Goal: Task Accomplishment & Management: Use online tool/utility

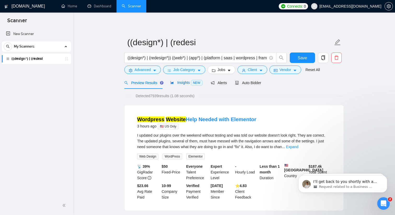
click at [189, 82] on span "Insights NEW" at bounding box center [186, 82] width 32 height 4
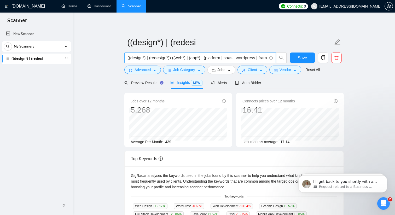
click at [224, 58] on input "((design*) | (redesign*)) ((web*) | (app*) | (platform | saas | wordpress | fra…" at bounding box center [196, 58] width 139 height 7
click at [138, 82] on span "Preview Results" at bounding box center [143, 83] width 38 height 4
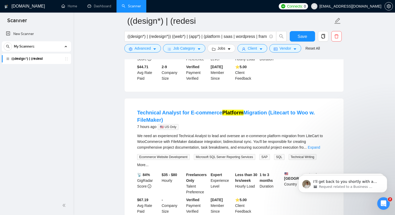
scroll to position [358, 0]
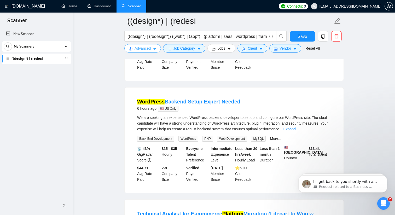
click at [150, 49] on span "Advanced" at bounding box center [143, 48] width 16 height 6
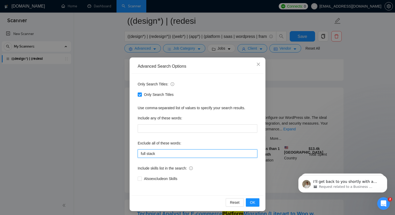
click at [168, 155] on input "full stack" at bounding box center [198, 153] width 120 height 8
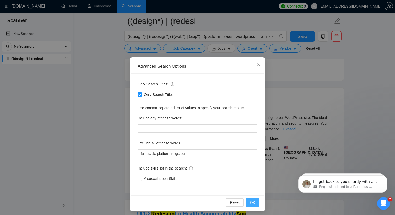
click at [251, 203] on span "OK" at bounding box center [252, 203] width 5 height 6
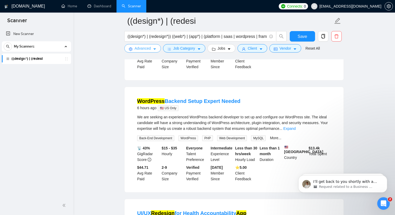
scroll to position [363, 0]
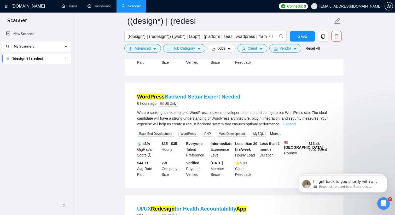
click at [296, 126] on link "Expand" at bounding box center [289, 124] width 12 height 4
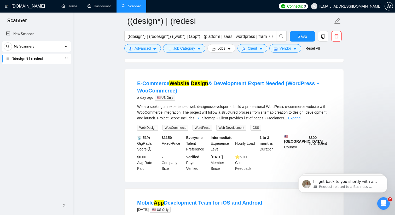
scroll to position [836, 0]
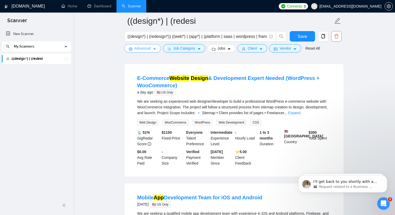
click at [151, 49] on button "Advanced" at bounding box center [142, 48] width 37 height 8
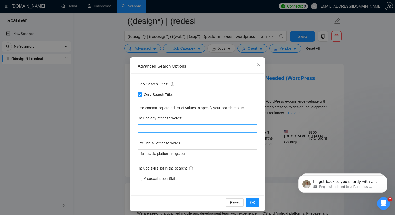
scroll to position [2, 0]
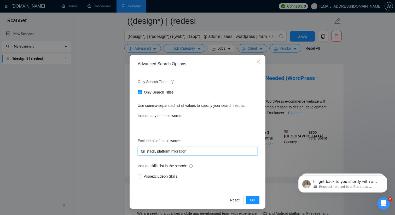
click at [201, 153] on input "full stack, platform migration" at bounding box center [198, 151] width 120 height 8
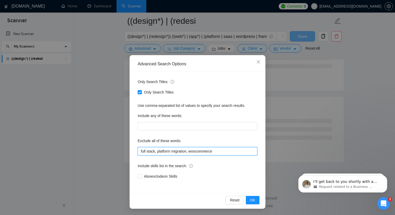
scroll to position [656, 0]
click at [254, 202] on span "OK" at bounding box center [252, 200] width 5 height 6
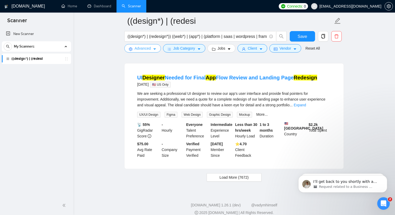
scroll to position [1093, 0]
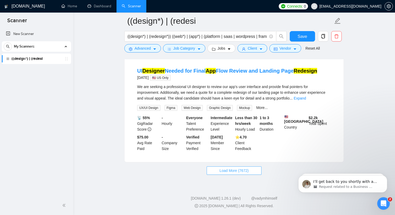
click at [243, 173] on button "Load More (7672)" at bounding box center [234, 170] width 55 height 8
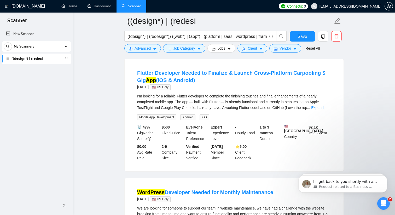
scroll to position [1627, 0]
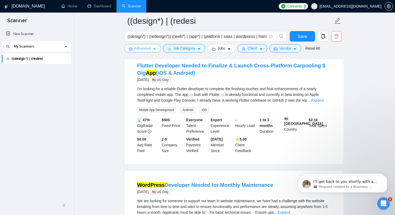
click at [155, 49] on icon "caret-down" at bounding box center [154, 50] width 3 height 2
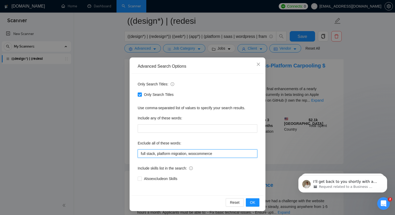
click at [219, 154] on input "full stack, platform migration, woocommerce" at bounding box center [198, 153] width 120 height 8
click at [252, 201] on span "OK" at bounding box center [252, 203] width 5 height 6
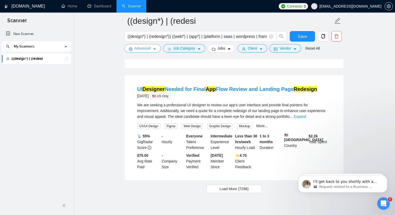
scroll to position [1084, 0]
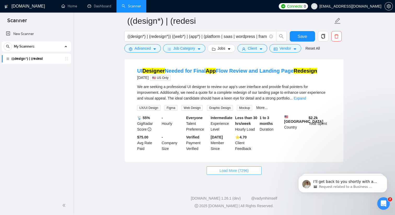
click at [238, 173] on span "Load More (7296)" at bounding box center [233, 171] width 29 height 6
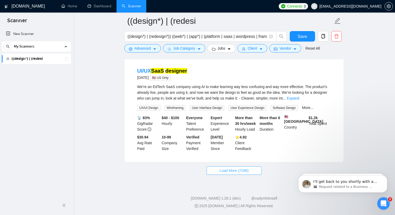
scroll to position [2241, 0]
click at [234, 172] on span "Load More (7286)" at bounding box center [233, 171] width 29 height 6
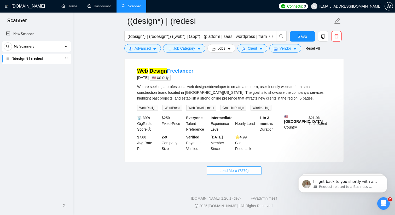
scroll to position [3400, 0]
click at [244, 168] on span "Load More (7276)" at bounding box center [233, 171] width 29 height 6
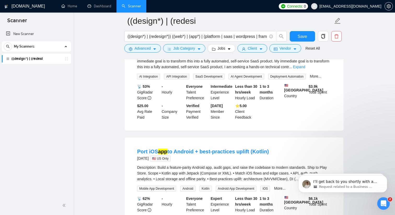
scroll to position [3819, 0]
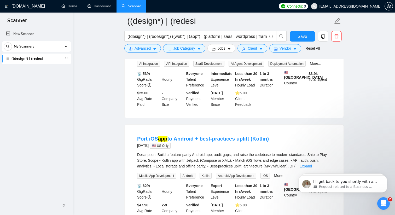
click at [305, 56] on link "Expand" at bounding box center [299, 54] width 12 height 4
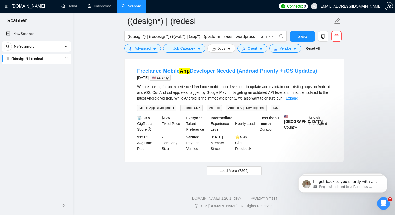
scroll to position [4652, 0]
click at [219, 170] on span "Load More (7266)" at bounding box center [233, 171] width 29 height 6
click at [154, 51] on icon "caret-down" at bounding box center [155, 49] width 4 height 4
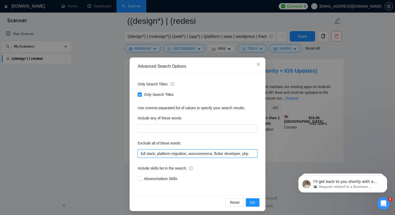
click at [254, 153] on input "full stack, platform migration, woocommerce, flutter developer, php" at bounding box center [198, 153] width 120 height 8
click at [254, 204] on span "OK" at bounding box center [252, 203] width 5 height 6
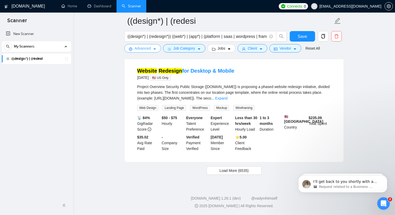
scroll to position [1084, 0]
click at [216, 173] on button "Load More (6535)" at bounding box center [234, 170] width 55 height 8
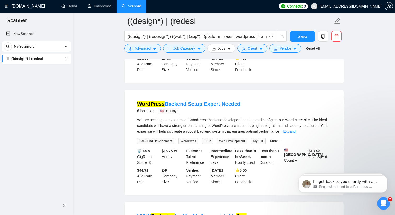
scroll to position [0, 0]
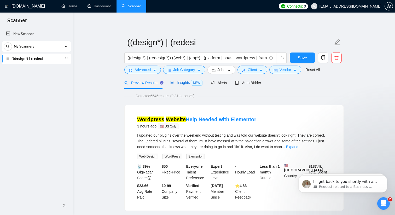
click at [185, 85] on div "Insights NEW" at bounding box center [186, 83] width 32 height 6
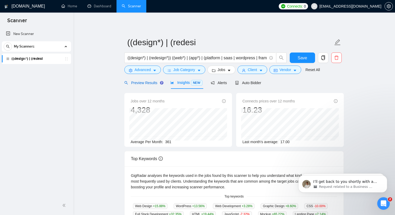
click at [154, 85] on div "Preview Results" at bounding box center [143, 83] width 38 height 6
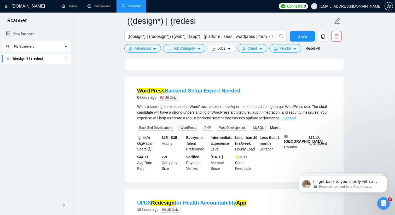
scroll to position [145, 0]
click at [153, 45] on button "Advanced" at bounding box center [142, 48] width 37 height 8
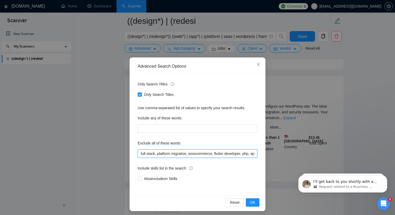
click at [216, 154] on input "full stack, platform migration, woocommerce, flutter developer, php, app develo…" at bounding box center [198, 153] width 120 height 8
click at [254, 153] on input "full stack, platform migration, woocommerce, flutter developer, php, app develo…" at bounding box center [198, 153] width 120 height 8
click at [257, 203] on button "OK" at bounding box center [253, 202] width 14 height 8
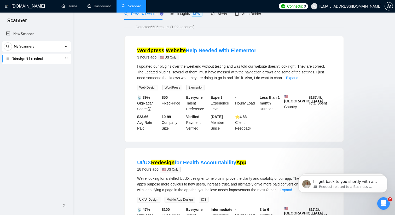
scroll to position [0, 0]
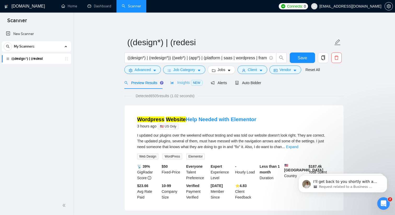
click at [177, 85] on div "Insights NEW" at bounding box center [186, 83] width 32 height 12
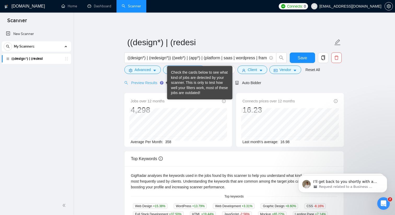
click at [161, 84] on icon "Tooltip anchor" at bounding box center [162, 83] width 4 height 4
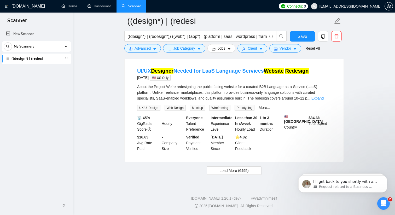
scroll to position [1070, 0]
click at [240, 175] on button "Load More (6495)" at bounding box center [234, 170] width 55 height 8
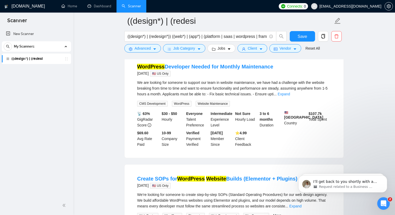
scroll to position [1177, 0]
click at [146, 47] on span "Advanced" at bounding box center [143, 48] width 16 height 6
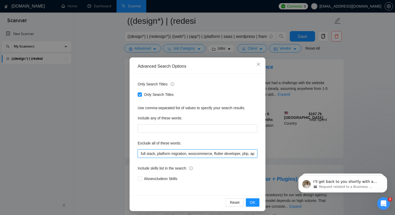
click at [195, 155] on input "full stack, platform migration, woocommerce, flutter developer, php, app develo…" at bounding box center [198, 153] width 120 height 8
click at [255, 153] on input "full stack, platform migration, woocommerce, flutter developer, php, app develo…" at bounding box center [198, 153] width 120 height 8
click at [256, 202] on button "OK" at bounding box center [253, 202] width 14 height 8
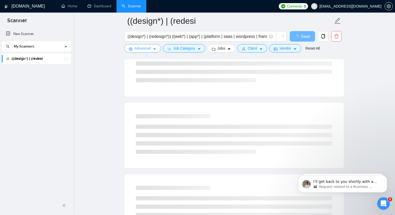
scroll to position [0, 0]
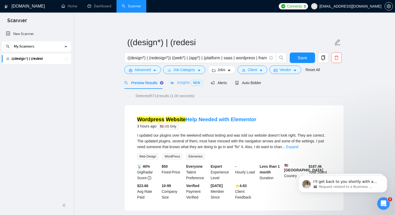
click at [179, 78] on div "Insights NEW" at bounding box center [186, 83] width 32 height 12
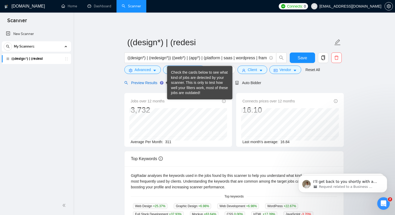
click at [155, 85] on span "Preview Results" at bounding box center [143, 83] width 38 height 4
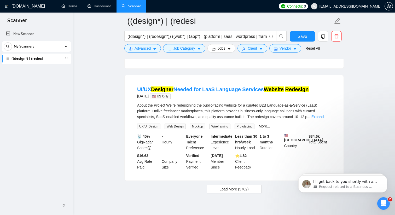
scroll to position [1089, 0]
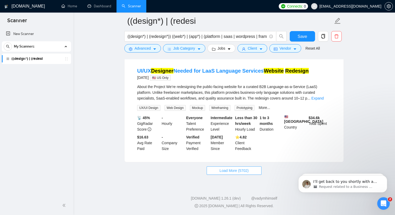
click at [220, 170] on span "Load More (5702)" at bounding box center [233, 171] width 29 height 6
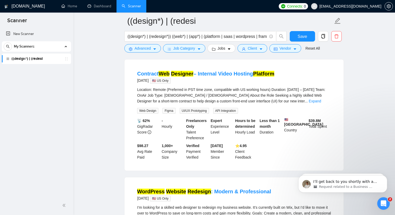
scroll to position [1993, 0]
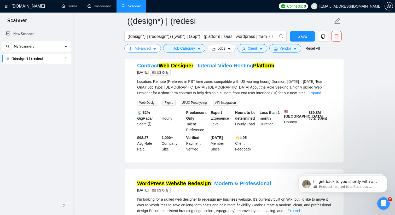
click at [157, 48] on button "Advanced" at bounding box center [142, 48] width 37 height 8
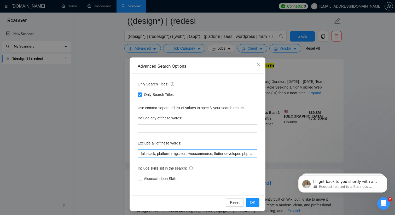
scroll to position [0, 90]
click at [254, 154] on input "full stack, platform migration, woocommerce, flutter developer, php, app develo…" at bounding box center [198, 153] width 120 height 8
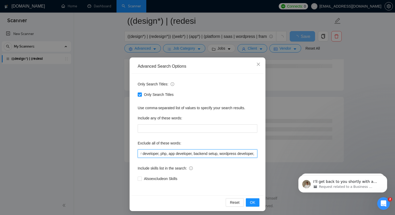
type input "full stack, platform migration, woocommerce, flutter developer, php, app develo…"
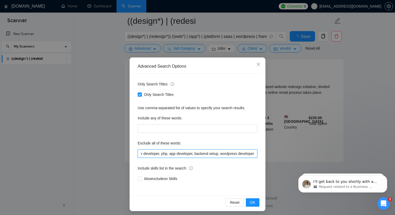
scroll to position [1089, 0]
click at [254, 199] on button "OK" at bounding box center [253, 202] width 14 height 8
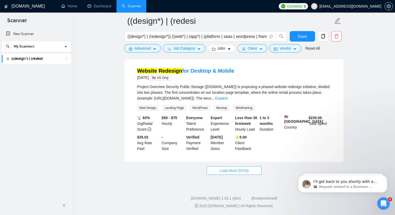
click at [234, 172] on span "Load More (5703)" at bounding box center [233, 171] width 29 height 6
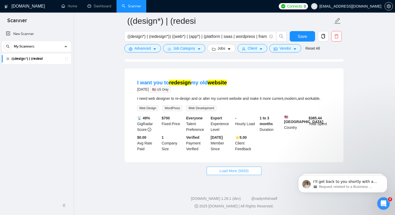
scroll to position [2248, 0]
click at [250, 169] on button "Load More (5693)" at bounding box center [234, 170] width 55 height 8
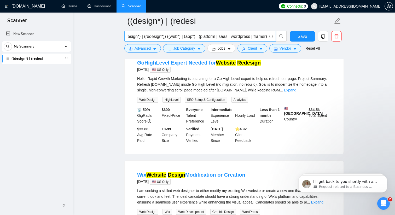
scroll to position [0, 0]
drag, startPoint x: 239, startPoint y: 35, endPoint x: 216, endPoint y: 35, distance: 23.0
click at [216, 35] on input "((design*) | (redesign*)) ((web*) | (app*) | (platform | saas | wordpress | fra…" at bounding box center [196, 36] width 139 height 7
type input "((design*) | (redesign*)) ((web*) | (app*) | (wordpress | framer)"
click at [308, 37] on button "Save" at bounding box center [302, 36] width 25 height 10
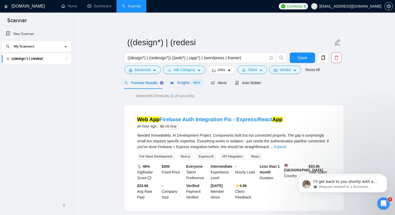
click at [179, 84] on span "Insights NEW" at bounding box center [186, 82] width 32 height 4
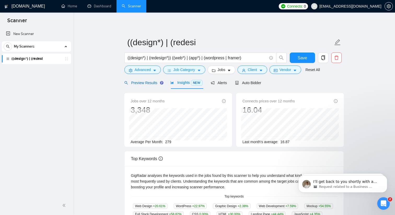
click at [149, 83] on span "Preview Results" at bounding box center [143, 83] width 38 height 4
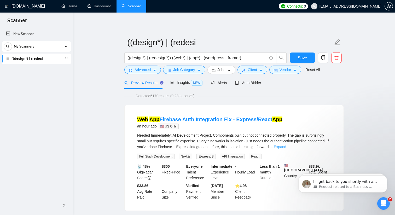
click at [286, 147] on link "Expand" at bounding box center [280, 147] width 12 height 4
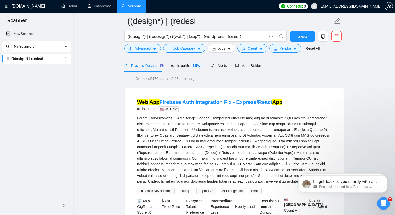
scroll to position [13, 0]
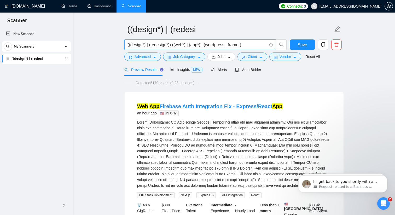
click at [207, 43] on input "((design*) | (redesign*)) ((web*) | (app*) | (wordpress | framer)" at bounding box center [196, 45] width 139 height 7
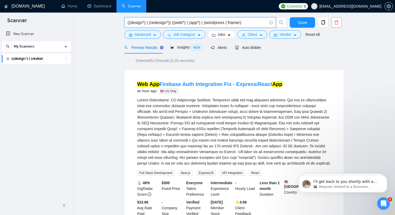
scroll to position [0, 0]
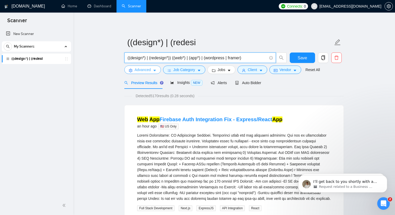
click at [149, 68] on span "Advanced" at bounding box center [143, 70] width 16 height 6
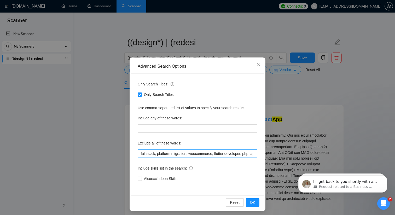
scroll to position [0, 90]
click at [256, 154] on input "full stack, platform migration, woocommerce, flutter developer, php, app develo…" at bounding box center [198, 153] width 120 height 8
type input "full stack, platform migration, woocommerce, flutter developer, php, app develo…"
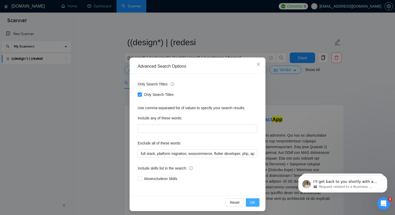
click at [258, 199] on button "OK" at bounding box center [253, 202] width 14 height 8
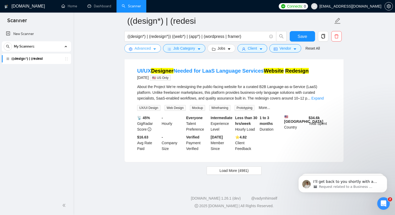
scroll to position [1089, 0]
click at [224, 173] on button "Load More (4981)" at bounding box center [234, 170] width 55 height 8
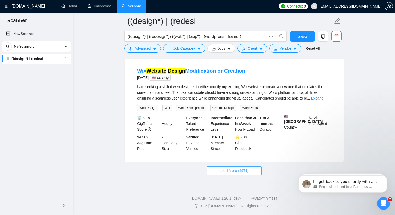
scroll to position [2232, 0]
click at [233, 173] on span "Load More (4971)" at bounding box center [233, 171] width 29 height 6
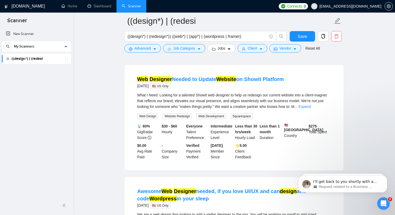
scroll to position [2872, 0]
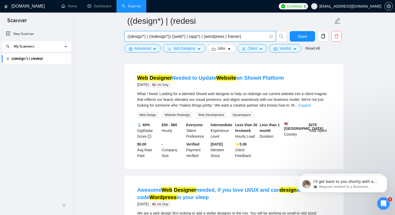
click at [210, 35] on input "((design*) | (redesign*)) ((web*) | (app*) | (wordpress | framer)" at bounding box center [196, 36] width 139 height 7
click at [202, 34] on input "((design*) | (redesign*)) ((web*) | (app*) | (wordpress | framer)" at bounding box center [196, 36] width 139 height 7
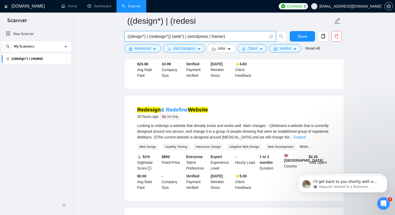
scroll to position [0, 0]
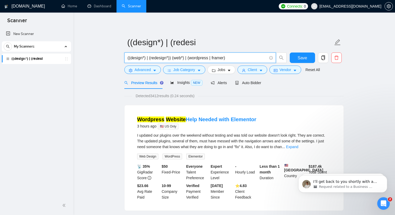
type input "((design*) | (redesign*)) (web*) | (wordpress | framer)"
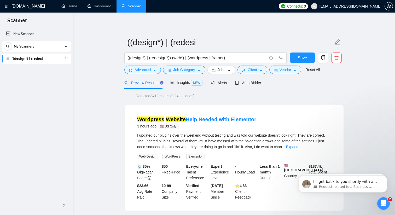
click at [182, 76] on form "((design*) | (redesi ((design*) | (redesign*)) (web*) | (wordpress | framer) Sa…" at bounding box center [233, 55] width 219 height 43
click at [182, 86] on div "Insights NEW" at bounding box center [186, 83] width 32 height 12
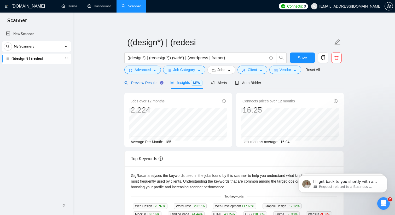
click at [155, 82] on span "Preview Results" at bounding box center [143, 83] width 38 height 4
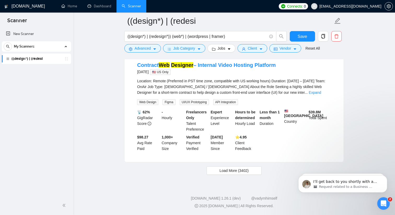
scroll to position [1103, 0]
click at [242, 167] on button "Load More (3402)" at bounding box center [234, 170] width 55 height 8
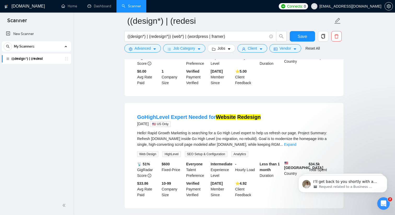
scroll to position [1361, 0]
click at [300, 37] on span "Save" at bounding box center [302, 36] width 9 height 7
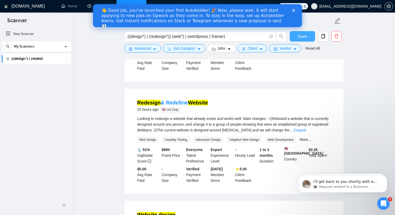
scroll to position [0, 0]
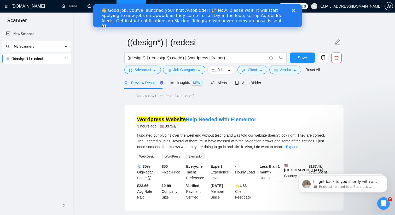
click at [32, 57] on link "((design*) | (redesi" at bounding box center [36, 59] width 50 height 10
click at [36, 47] on div "My Scanners" at bounding box center [37, 46] width 66 height 10
click at [31, 61] on link "((design*) | (redesi" at bounding box center [36, 59] width 50 height 10
click at [154, 69] on icon "caret-down" at bounding box center [155, 71] width 4 height 4
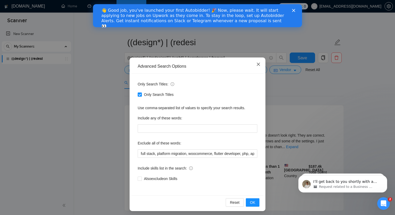
click at [258, 63] on icon "close" at bounding box center [258, 64] width 4 height 4
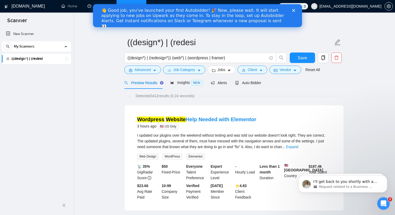
click at [206, 15] on div "👋 Good job, you've launched your first Autobidder! 🎉 Now, please wait. It will …" at bounding box center [193, 18] width 184 height 21
click at [294, 8] on div "👋 Good job, you've launched your first Autobidder! 🎉 Now, please wait. It will …" at bounding box center [197, 18] width 209 height 24
click at [293, 11] on icon "Close" at bounding box center [293, 10] width 3 height 3
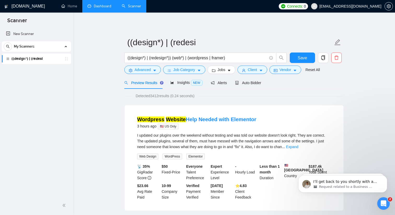
click at [97, 6] on link "Dashboard" at bounding box center [100, 6] width 24 height 4
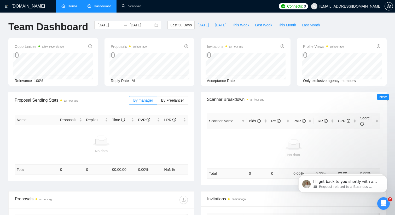
click at [77, 6] on link "Home" at bounding box center [69, 6] width 16 height 4
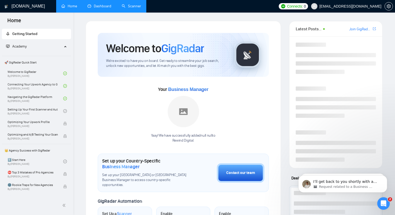
click at [127, 4] on link "Scanner" at bounding box center [131, 6] width 19 height 4
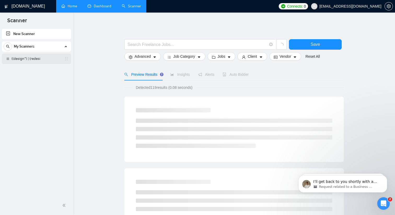
click at [47, 59] on link "((design*) | (redesi" at bounding box center [36, 59] width 50 height 10
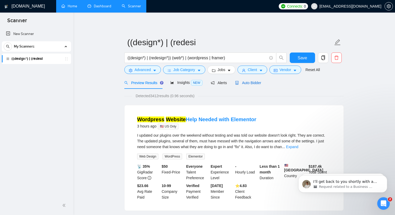
click at [255, 80] on div "Auto Bidder" at bounding box center [248, 83] width 26 height 6
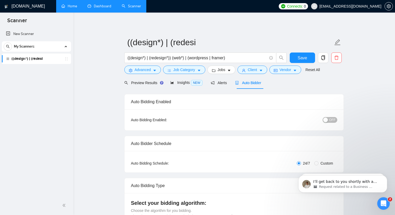
click at [53, 62] on link "((design*) | (redesi" at bounding box center [36, 59] width 50 height 10
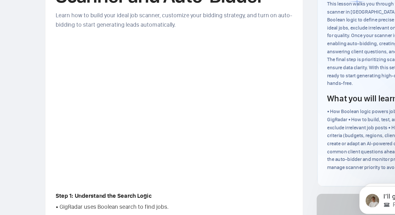
scroll to position [363, 0]
